Goal: Task Accomplishment & Management: Use online tool/utility

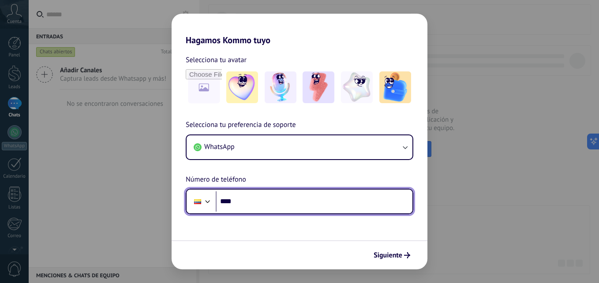
click at [322, 204] on input "****" at bounding box center [314, 201] width 197 height 20
type input "**********"
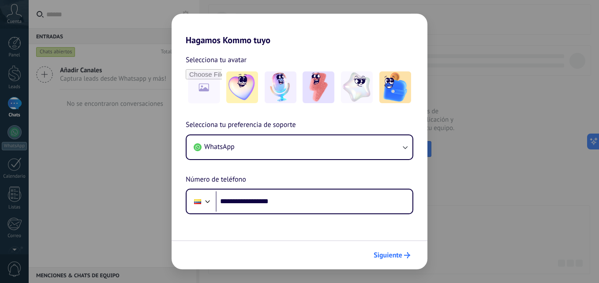
click at [386, 258] on span "Siguiente" at bounding box center [388, 255] width 29 height 6
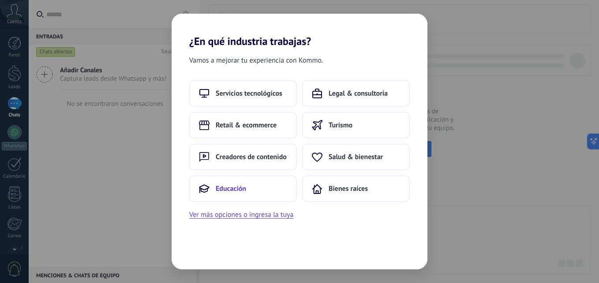
click at [258, 189] on button "Educación" at bounding box center [243, 189] width 108 height 26
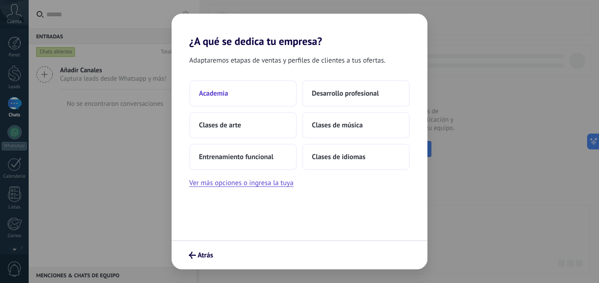
click at [220, 94] on span "Academia" at bounding box center [213, 93] width 29 height 9
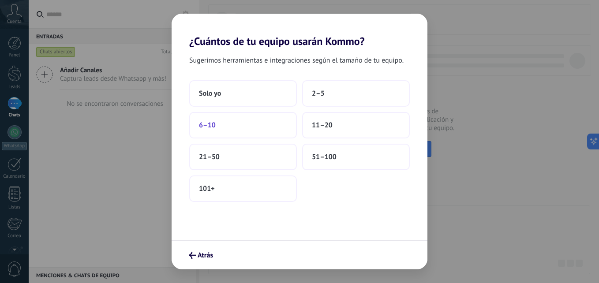
click at [235, 134] on button "6–10" at bounding box center [243, 125] width 108 height 26
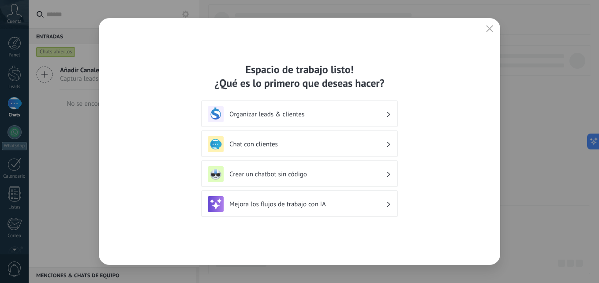
click at [377, 120] on div "Organizar leads & clientes" at bounding box center [299, 114] width 183 height 16
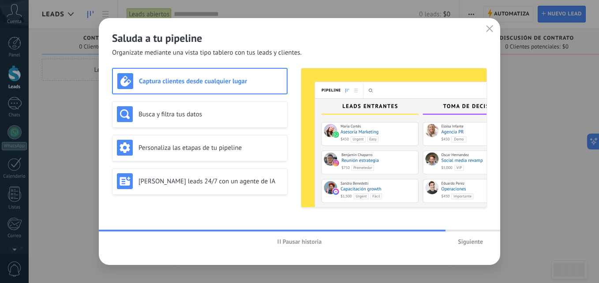
click at [464, 242] on span "Siguiente" at bounding box center [470, 242] width 25 height 6
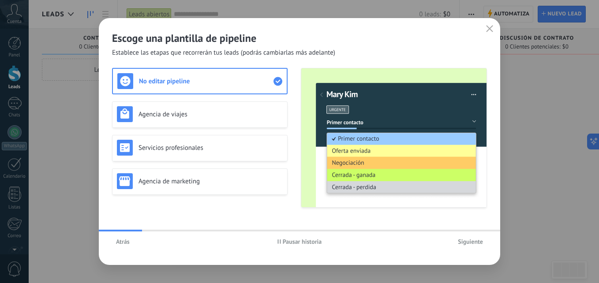
click at [464, 242] on span "Siguiente" at bounding box center [470, 242] width 25 height 6
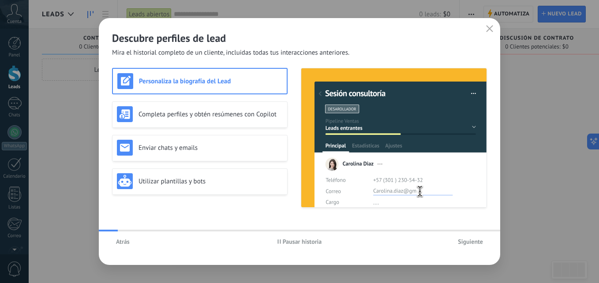
click at [464, 242] on span "Siguiente" at bounding box center [470, 242] width 25 height 6
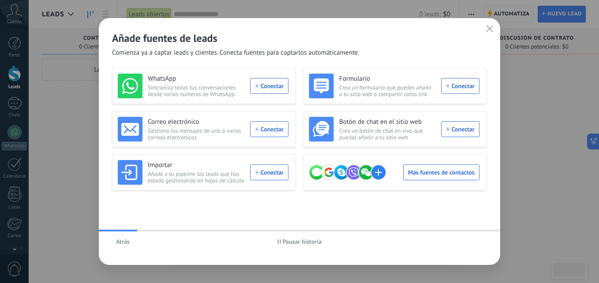
click at [464, 242] on div "Atrás Pausar historia" at bounding box center [299, 242] width 401 height 20
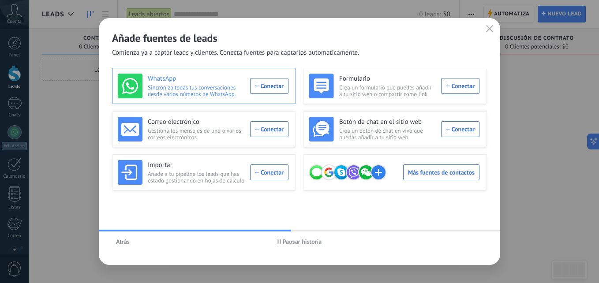
click at [263, 94] on div "WhatsApp Sincroniza todas tus conversaciones desde varios números de WhatsApp. …" at bounding box center [203, 86] width 171 height 25
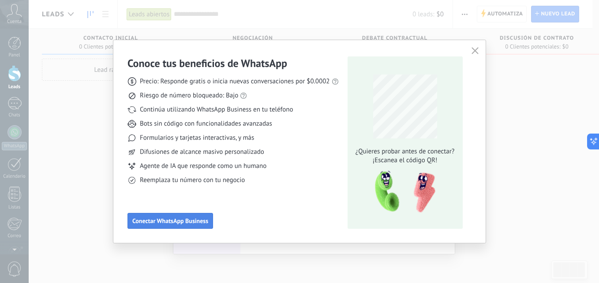
click at [196, 220] on span "Conectar WhatsApp Business" at bounding box center [170, 221] width 76 height 6
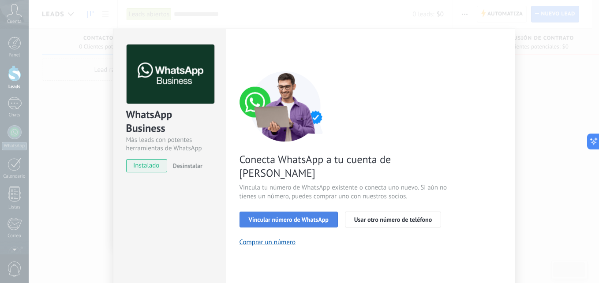
click at [266, 217] on span "Vincular número de WhatsApp" at bounding box center [289, 220] width 80 height 6
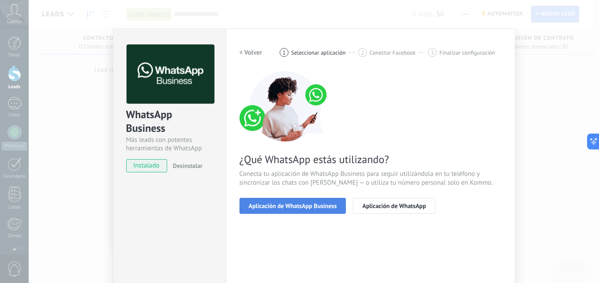
click at [265, 203] on span "Aplicación de WhatsApp Business" at bounding box center [293, 206] width 88 height 6
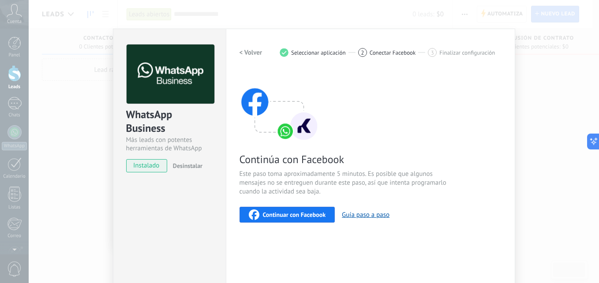
click at [295, 213] on span "Continuar con Facebook" at bounding box center [294, 215] width 63 height 6
